Goal: Task Accomplishment & Management: Manage account settings

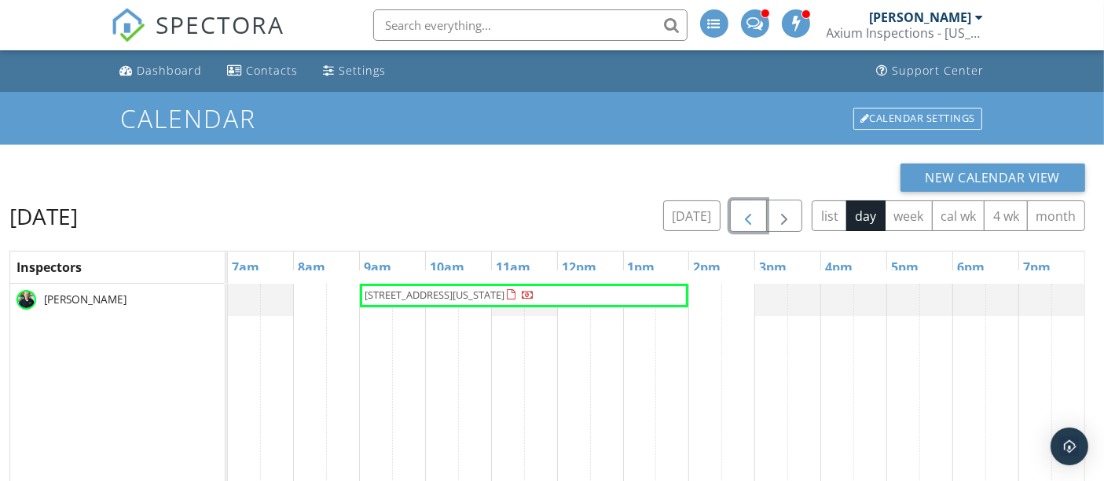
click at [750, 222] on span "button" at bounding box center [748, 216] width 19 height 19
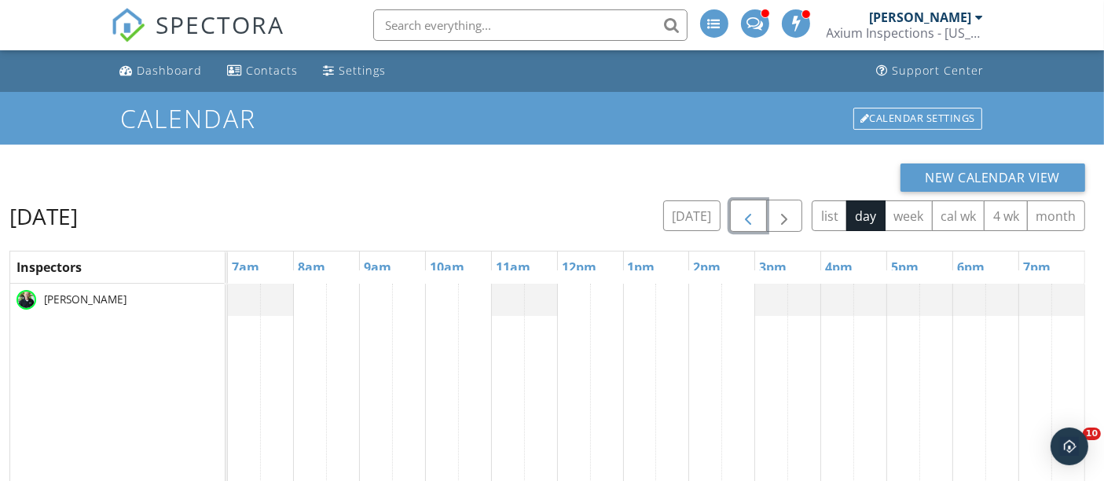
click at [750, 222] on span "button" at bounding box center [748, 216] width 19 height 19
click at [751, 218] on span "button" at bounding box center [748, 216] width 19 height 19
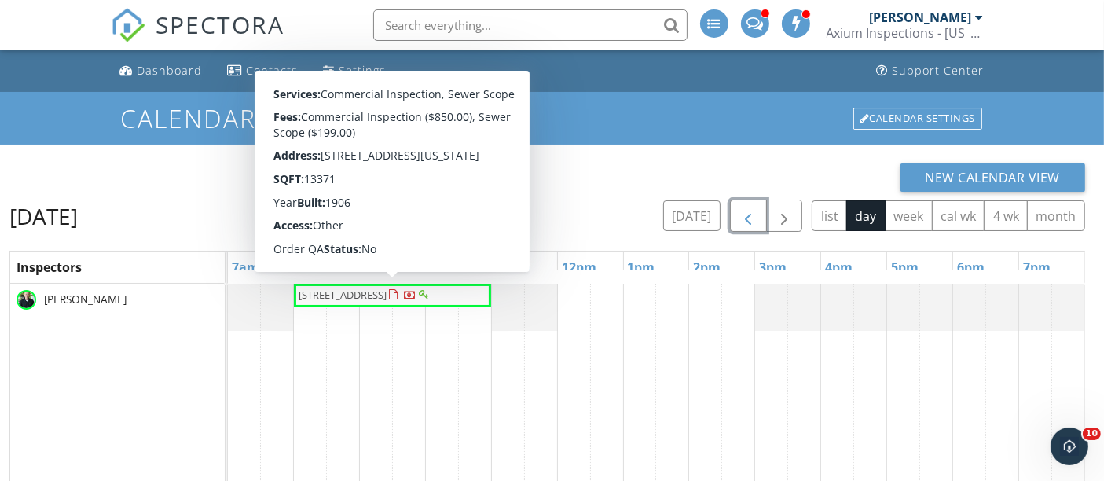
click at [376, 303] on span "1629 Clarkson St , Denver 80218" at bounding box center [365, 296] width 136 height 16
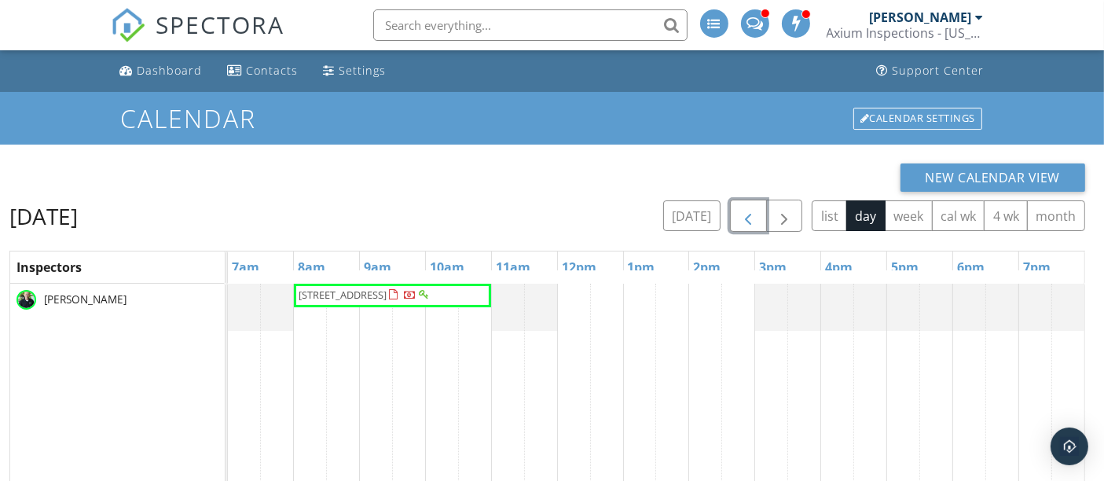
click at [746, 215] on span "button" at bounding box center [748, 216] width 19 height 19
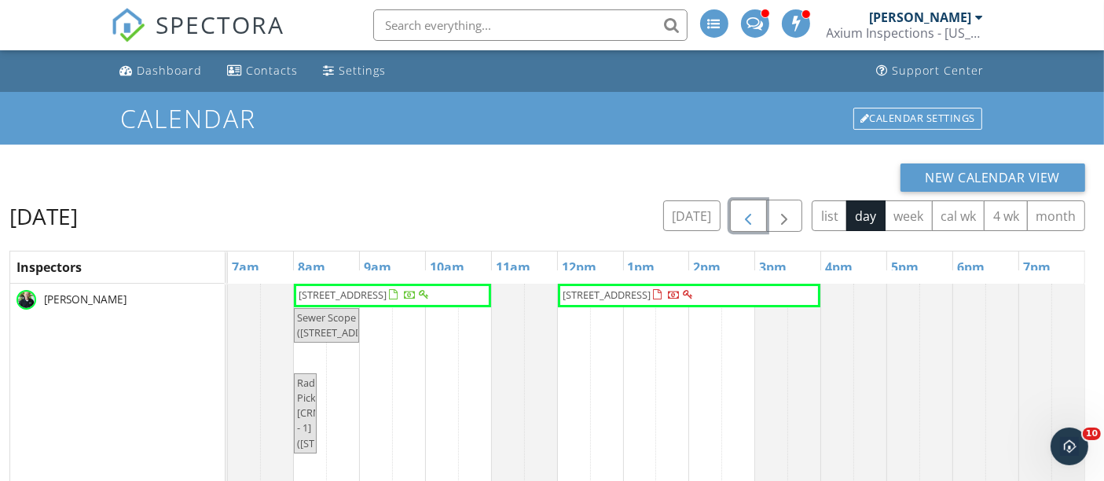
click at [387, 295] on span "442 S Vine St , Denver 80209" at bounding box center [343, 295] width 88 height 14
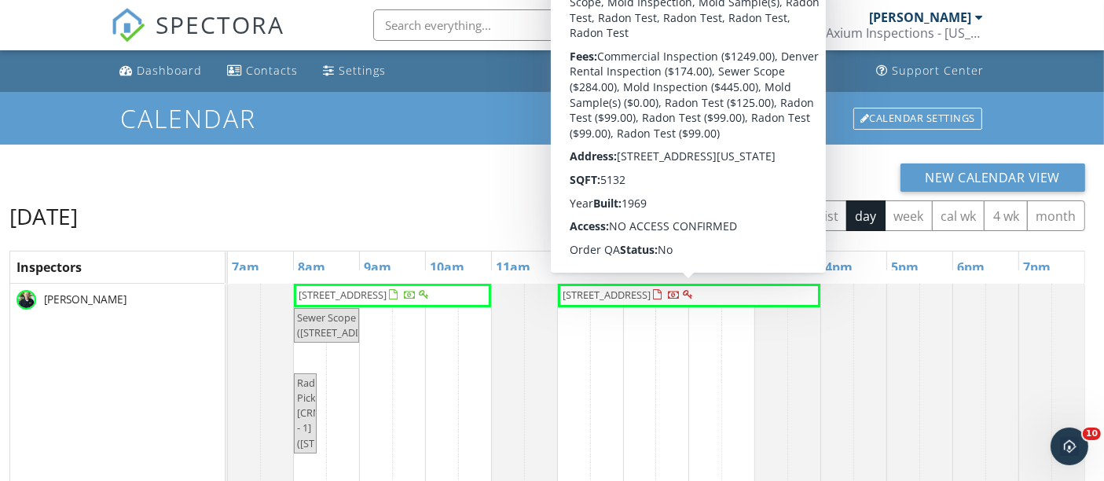
click at [651, 291] on span "10750 W 12th Pl , Lakewood 80215" at bounding box center [607, 295] width 88 height 14
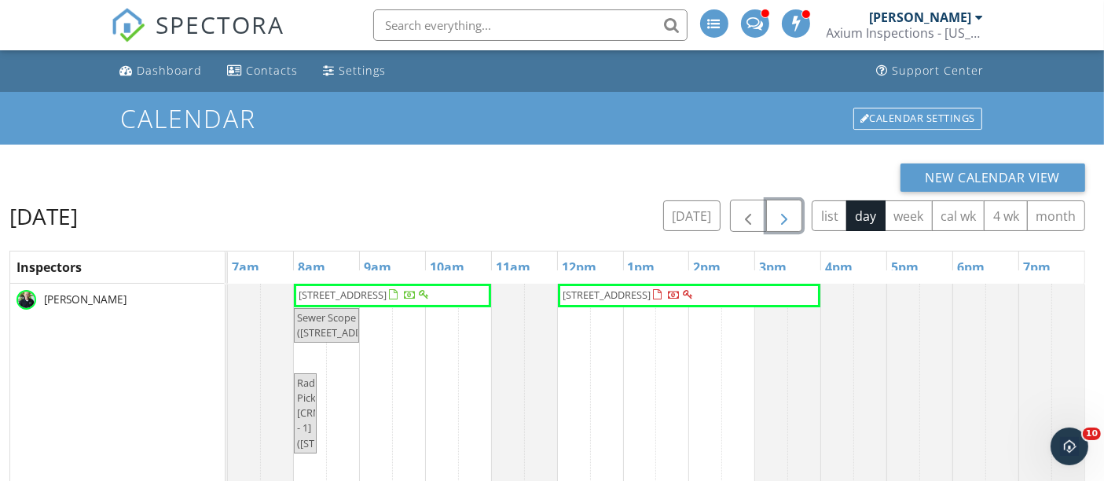
click at [777, 214] on span "button" at bounding box center [784, 216] width 19 height 19
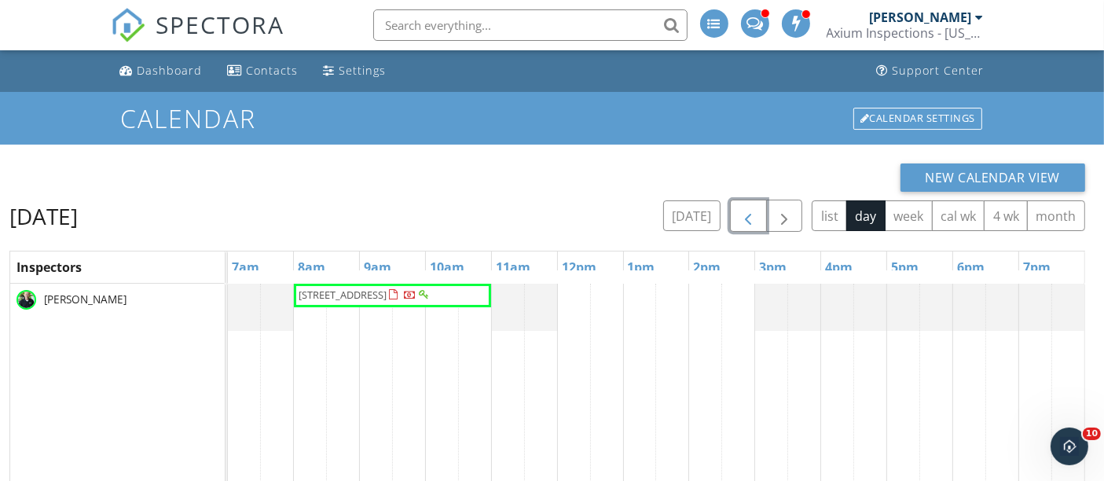
click at [740, 219] on button "button" at bounding box center [748, 216] width 37 height 32
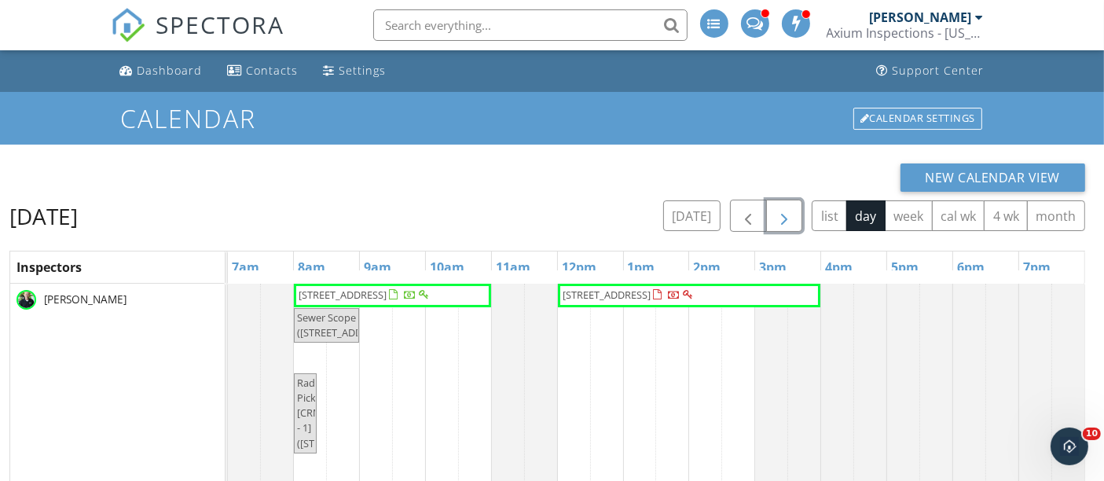
click at [778, 218] on span "button" at bounding box center [784, 216] width 19 height 19
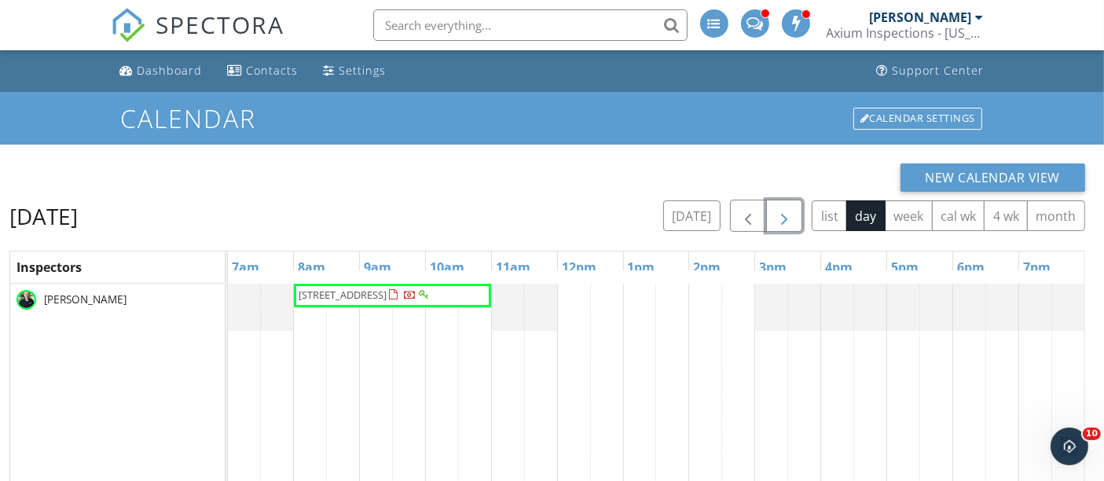
click at [380, 303] on span "1629 Clarkson St , Denver 80218" at bounding box center [365, 296] width 136 height 16
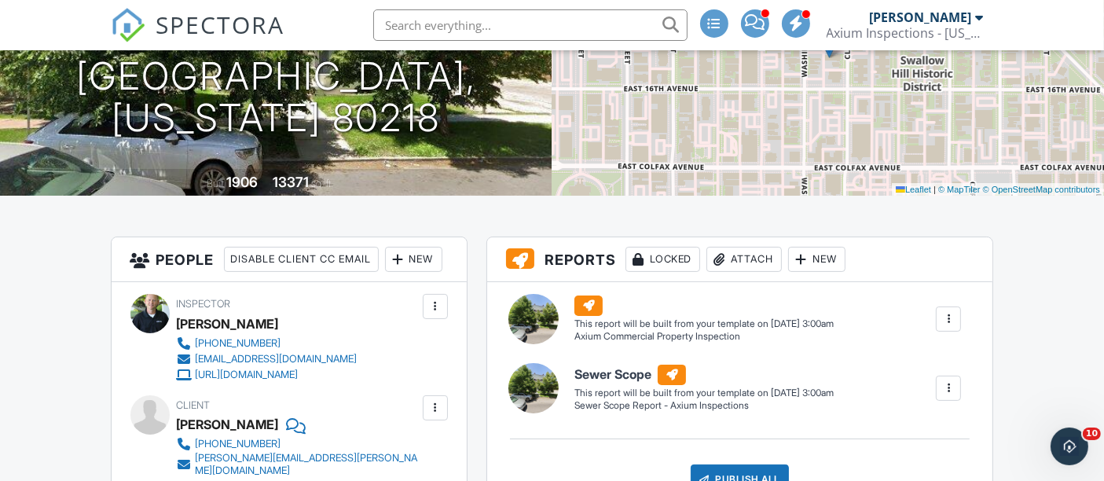
scroll to position [87, 0]
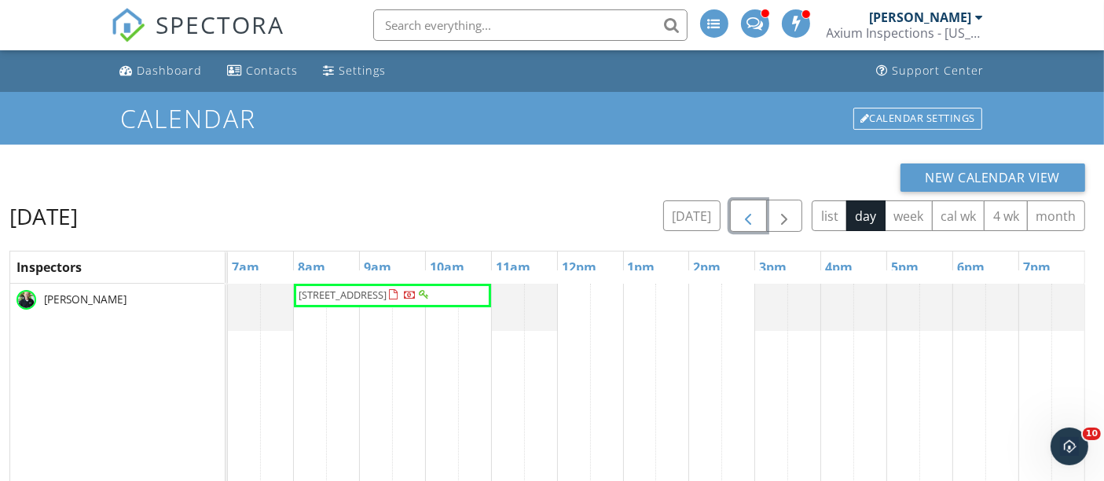
click at [747, 212] on span "button" at bounding box center [748, 216] width 19 height 19
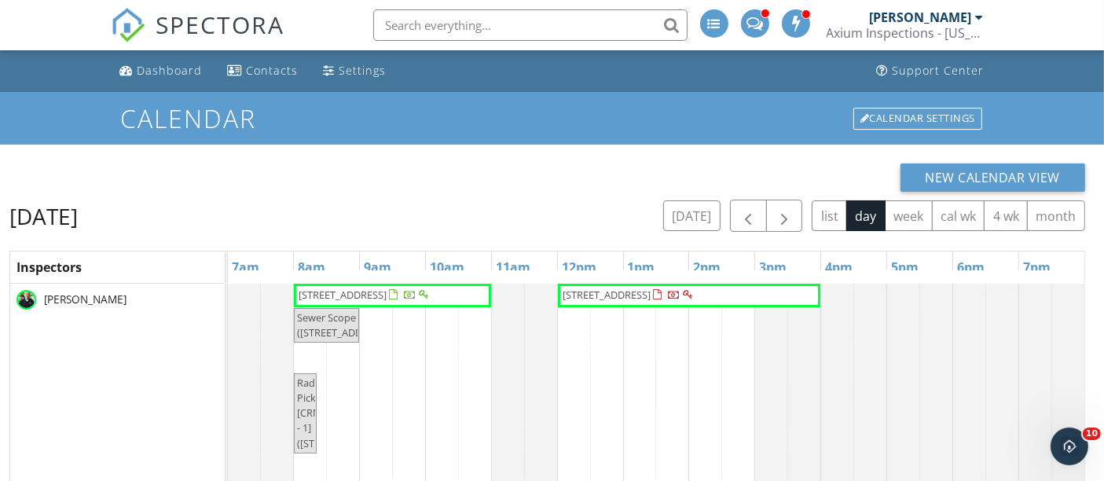
drag, startPoint x: 627, startPoint y: 225, endPoint x: 565, endPoint y: 226, distance: 62.1
click at [565, 226] on div "Monday, September 29, 2025 today list day week cal wk 4 wk month" at bounding box center [547, 216] width 1076 height 32
drag, startPoint x: 532, startPoint y: 204, endPoint x: 453, endPoint y: 200, distance: 79.5
click at [453, 200] on div "Monday, September 29, 2025 today list day week cal wk 4 wk month" at bounding box center [547, 216] width 1076 height 32
click at [794, 221] on span "button" at bounding box center [784, 216] width 19 height 19
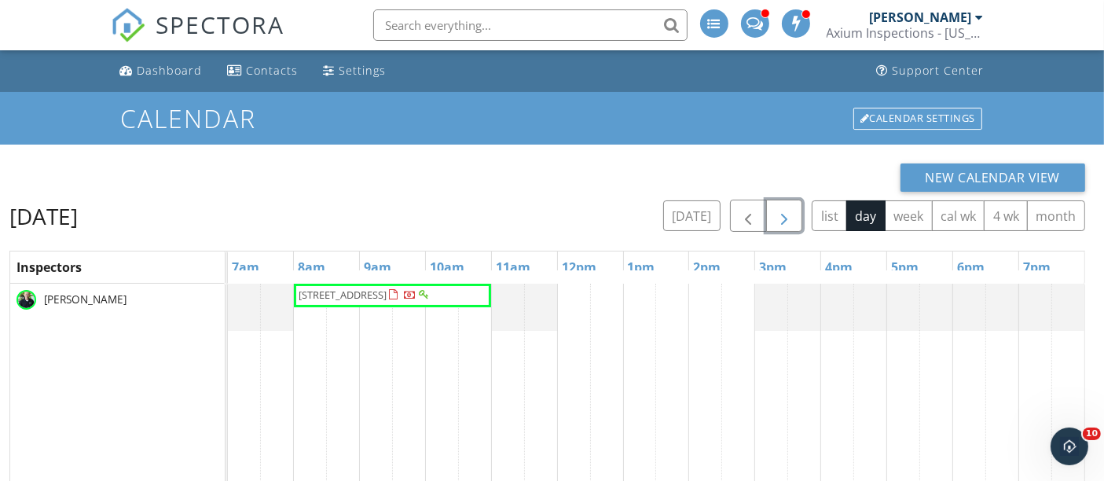
click at [777, 226] on span "button" at bounding box center [784, 216] width 19 height 19
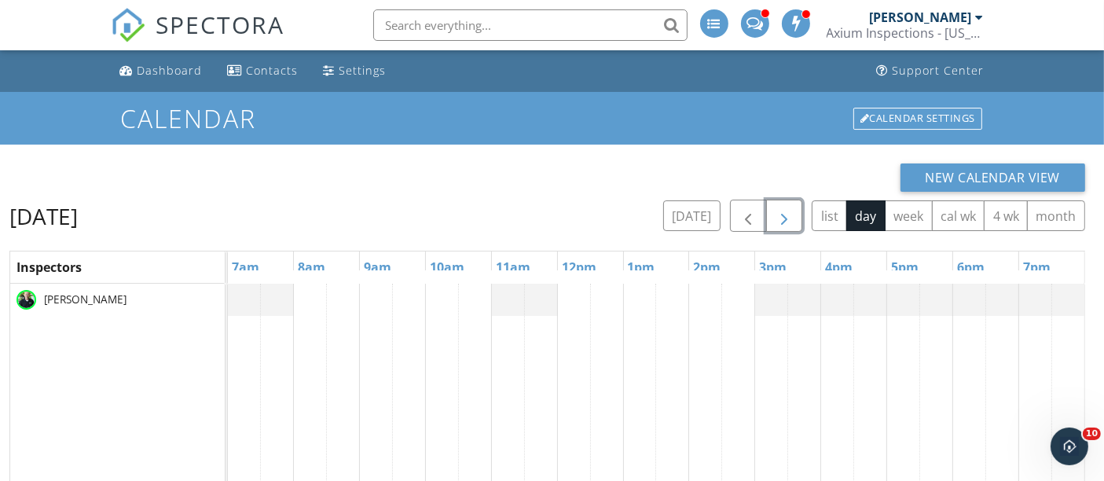
click at [777, 226] on span "button" at bounding box center [784, 216] width 19 height 19
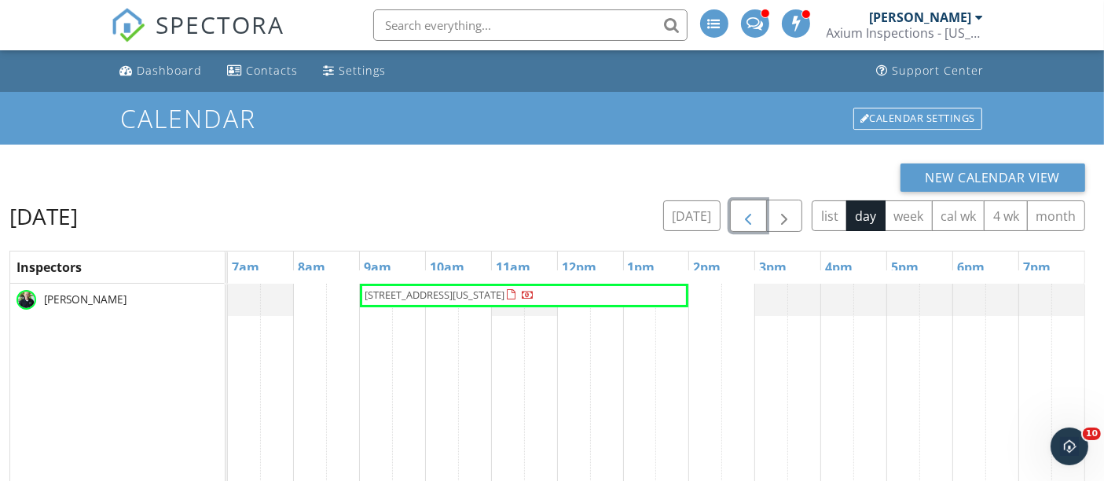
click at [757, 222] on span "button" at bounding box center [748, 216] width 19 height 19
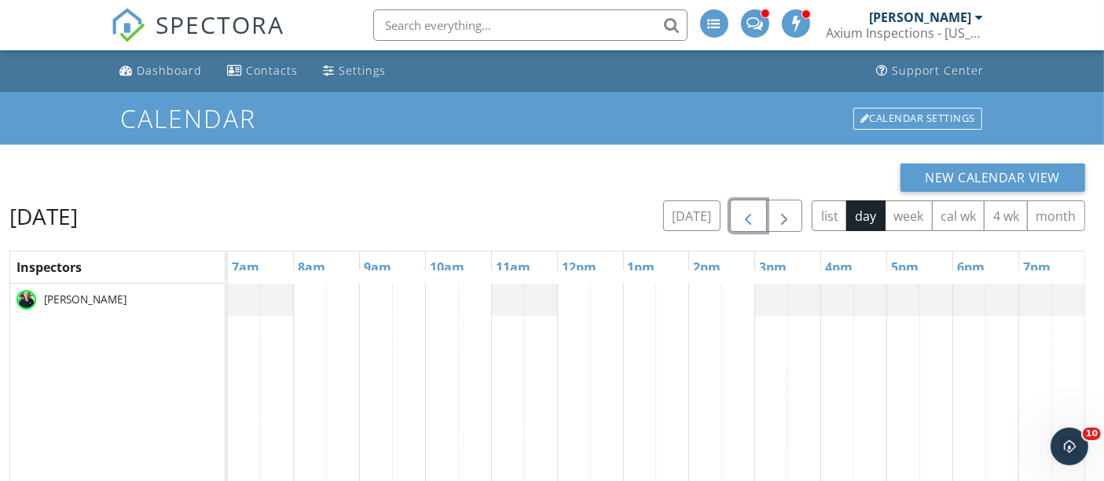
click at [757, 222] on span "button" at bounding box center [748, 216] width 19 height 19
